Goal: Navigation & Orientation: Find specific page/section

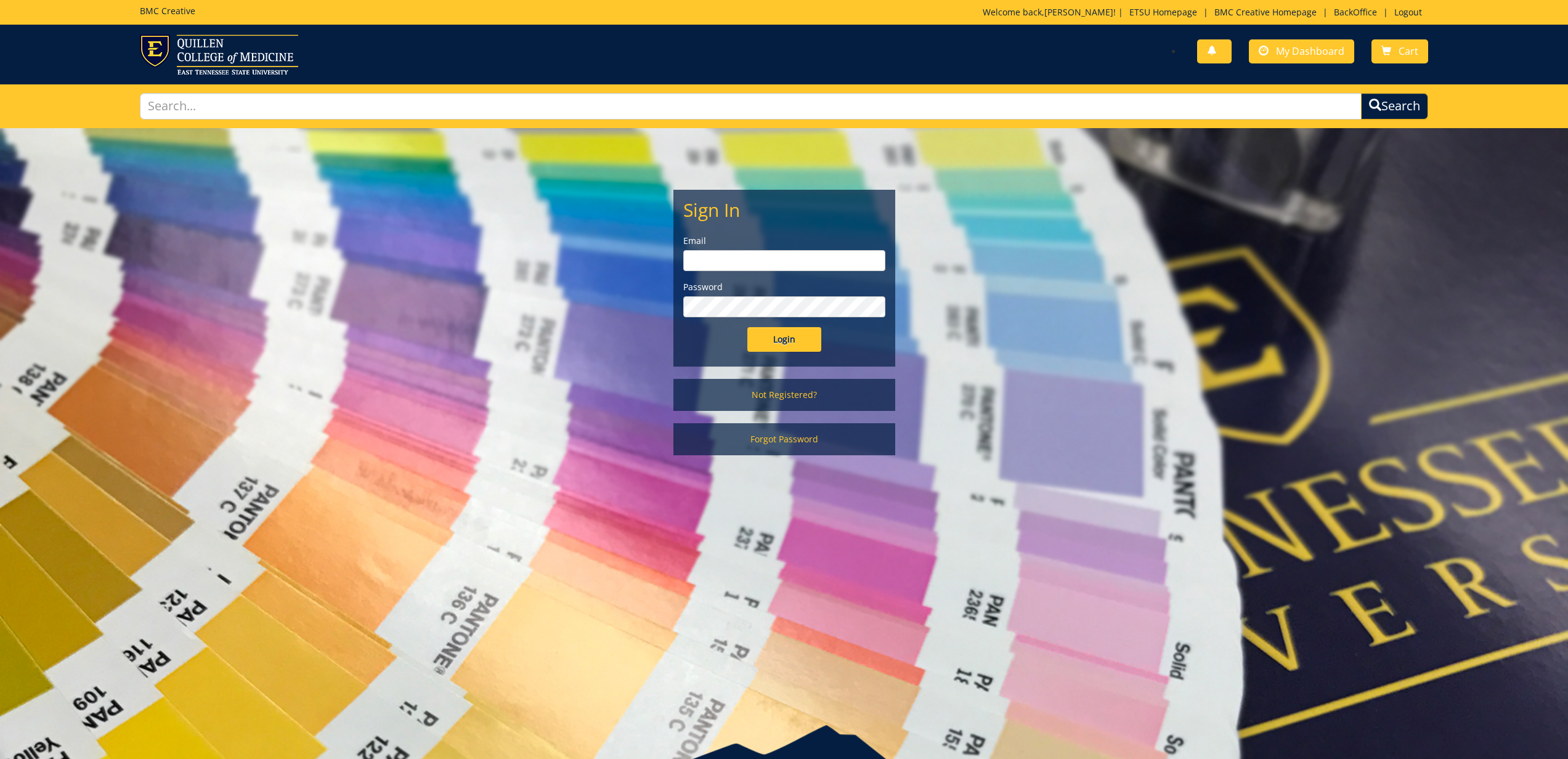
type input "gougeja@etsu.edu"
click at [785, 335] on input "Login" at bounding box center [784, 339] width 74 height 25
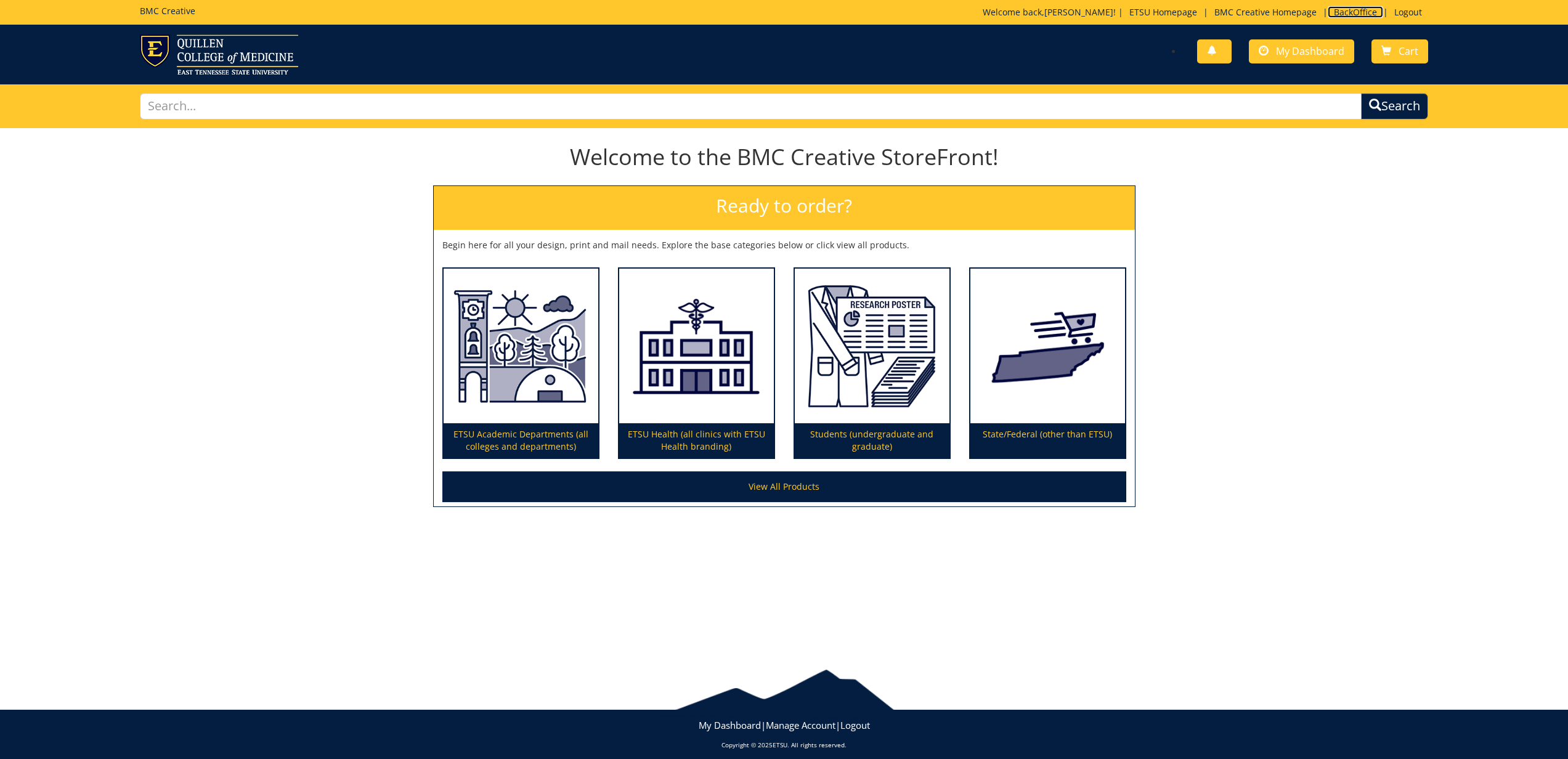
click at [1357, 10] on link "BackOffice" at bounding box center [1355, 12] width 56 height 12
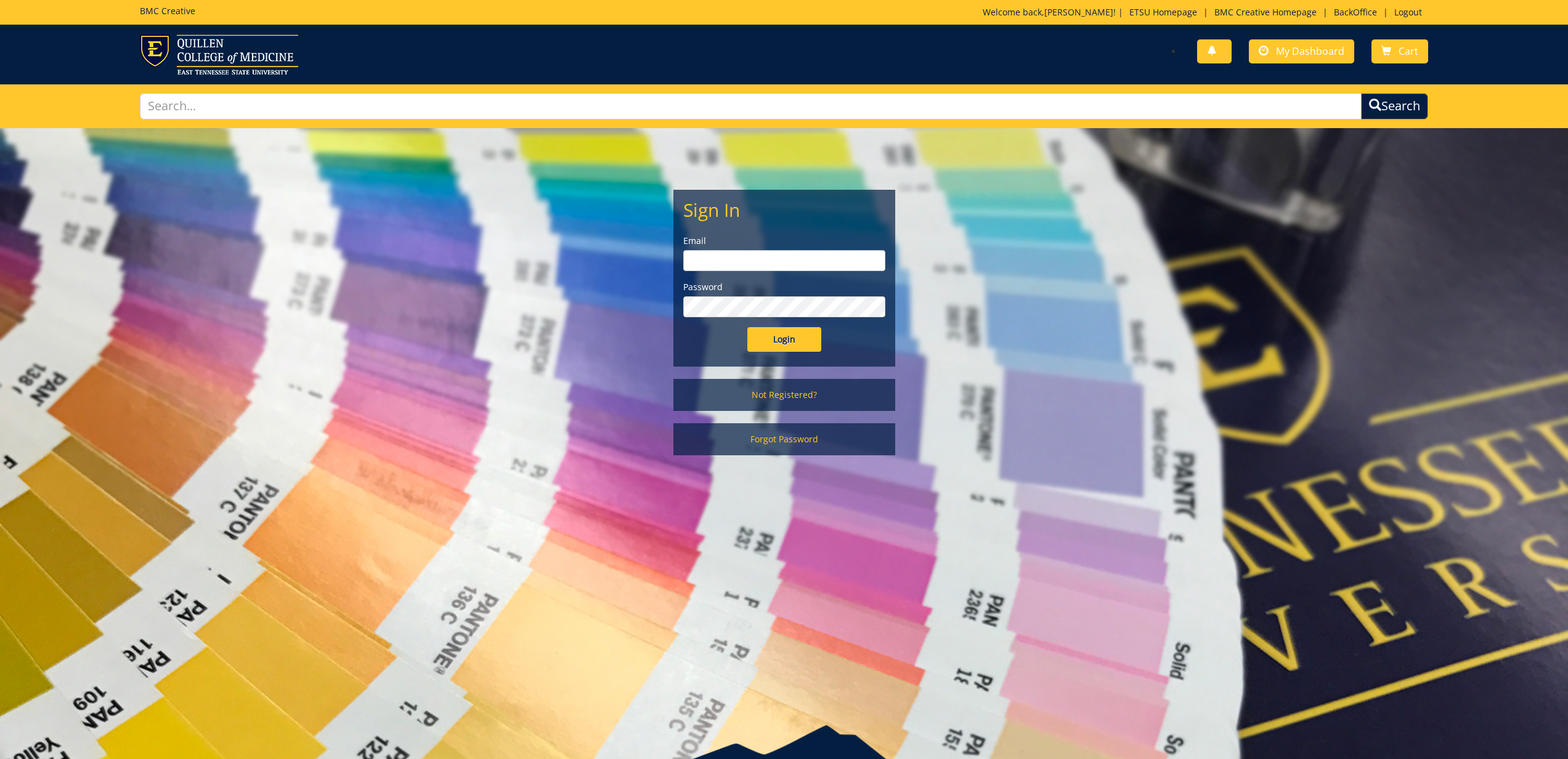
type input "gougeja@etsu.edu"
click at [769, 337] on input "Login" at bounding box center [784, 339] width 74 height 25
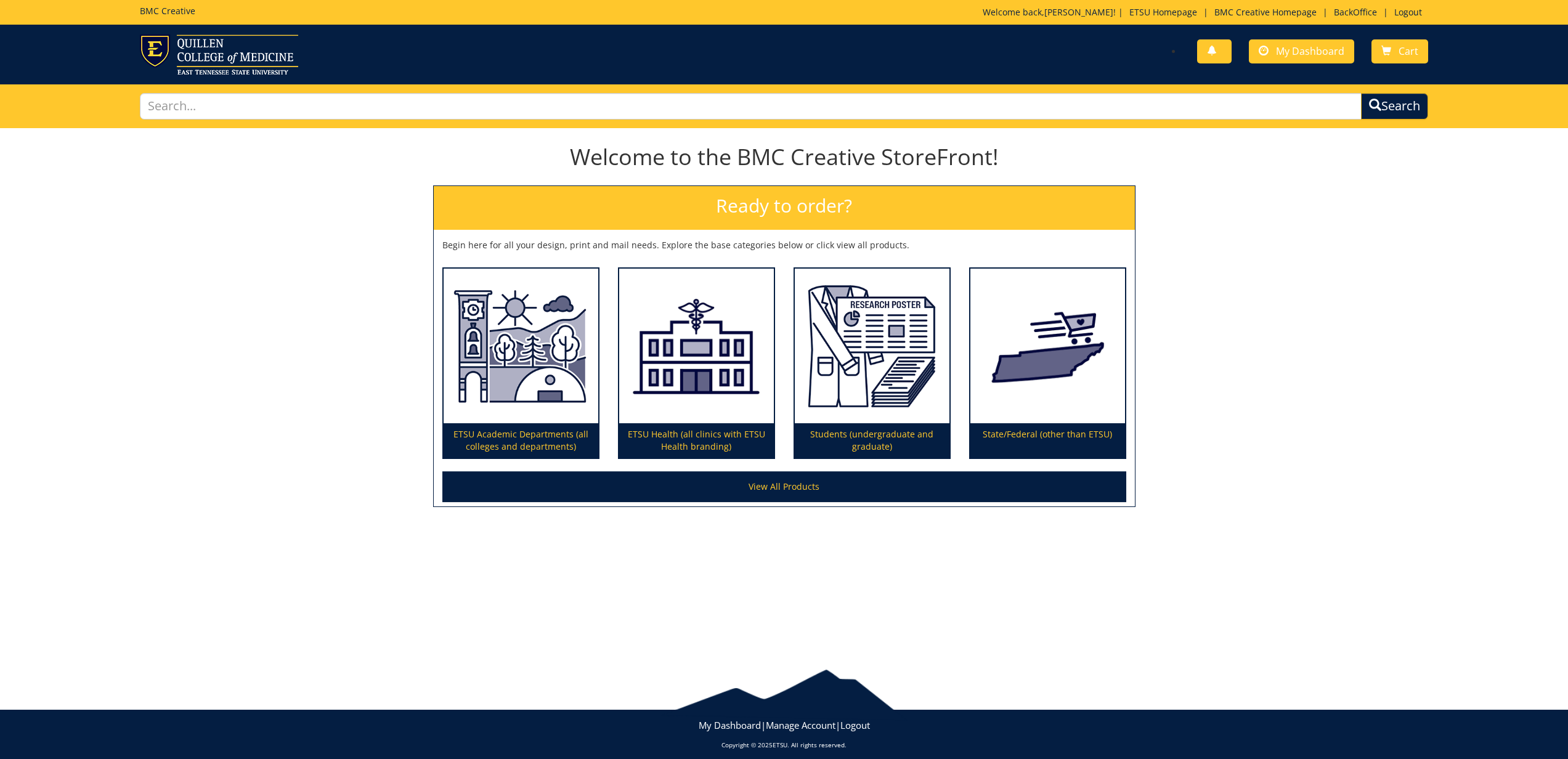
click at [1345, 19] on div "Welcome back, Jeremiah ! | ETSU Homepage | BMC Creative Homepage | BackOffice |…" at bounding box center [1205, 15] width 445 height 18
click at [1349, 10] on link "BackOffice" at bounding box center [1355, 12] width 56 height 12
